Goal: Unclear

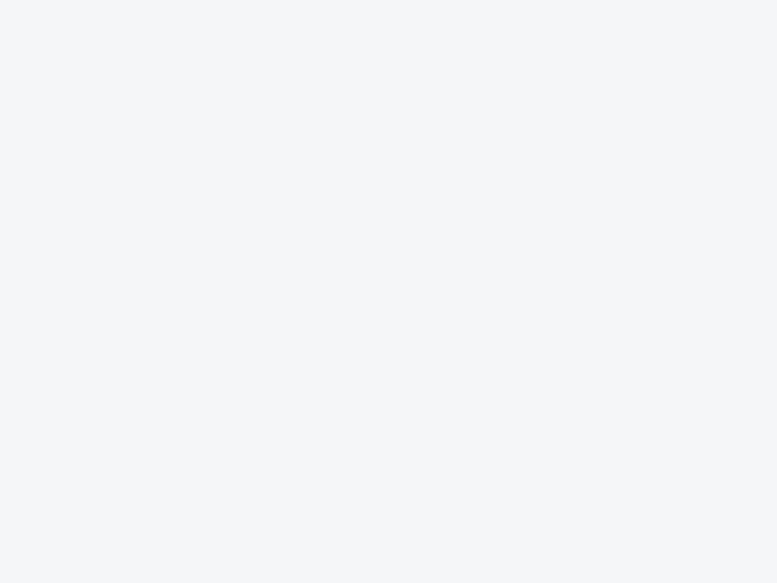
click at [389, 292] on div at bounding box center [388, 291] width 777 height 583
